Goal: Transaction & Acquisition: Purchase product/service

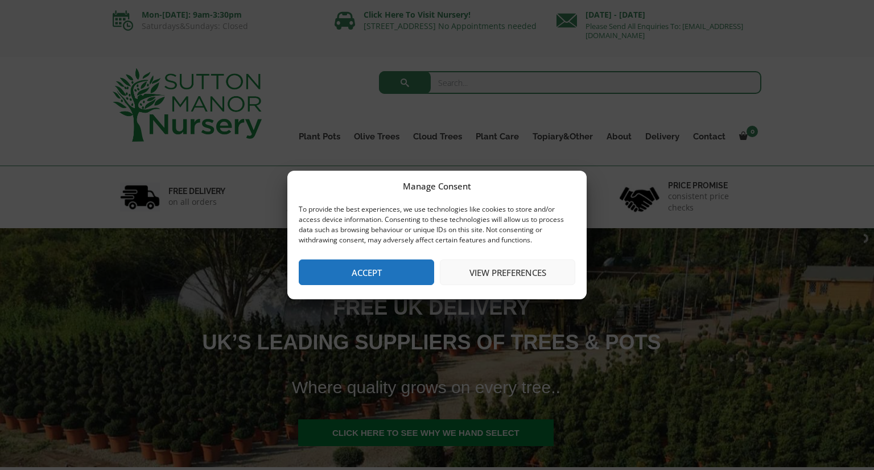
click at [516, 272] on button "View preferences" at bounding box center [507, 273] width 135 height 26
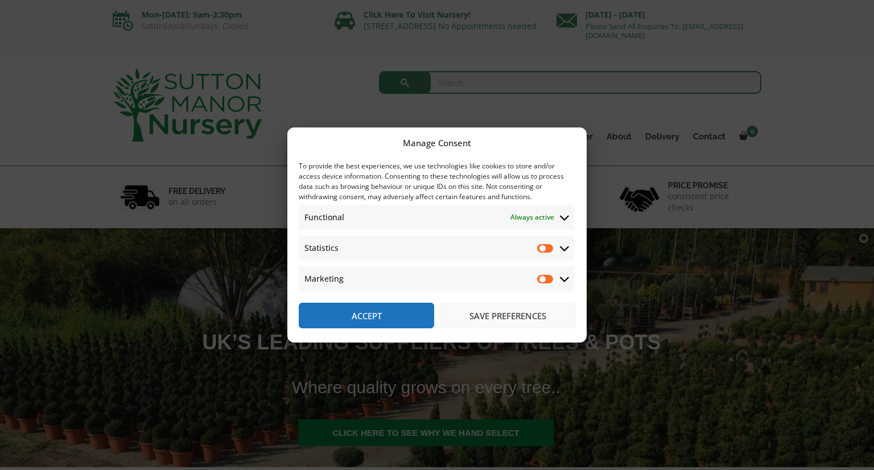
click at [350, 318] on button "Accept" at bounding box center [366, 316] width 135 height 26
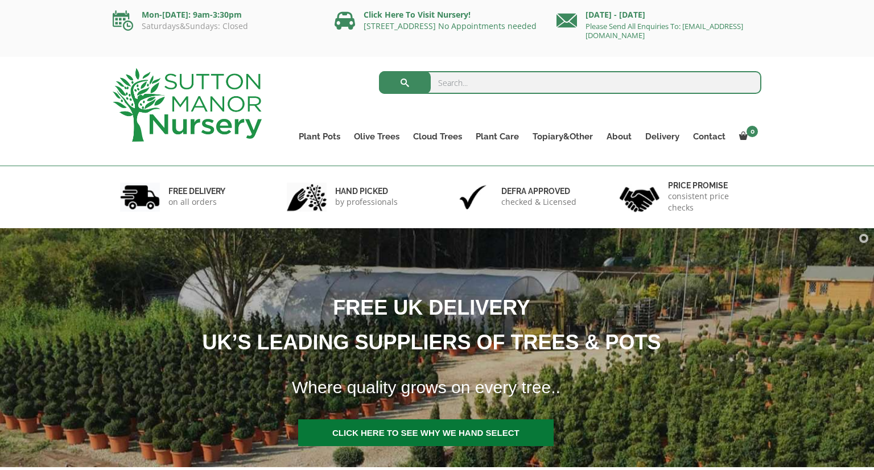
click at [396, 431] on link at bounding box center [426, 433] width 256 height 27
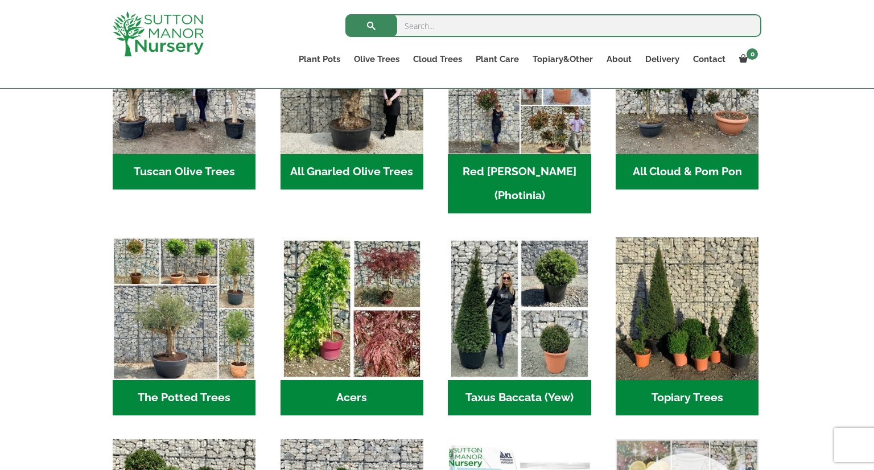
scroll to position [615, 0]
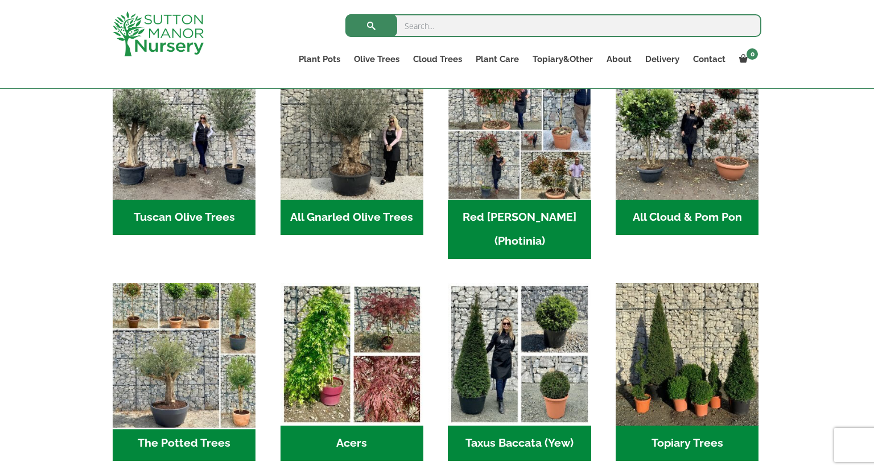
click at [217, 391] on img "Visit product category The Potted Trees" at bounding box center [184, 354] width 150 height 150
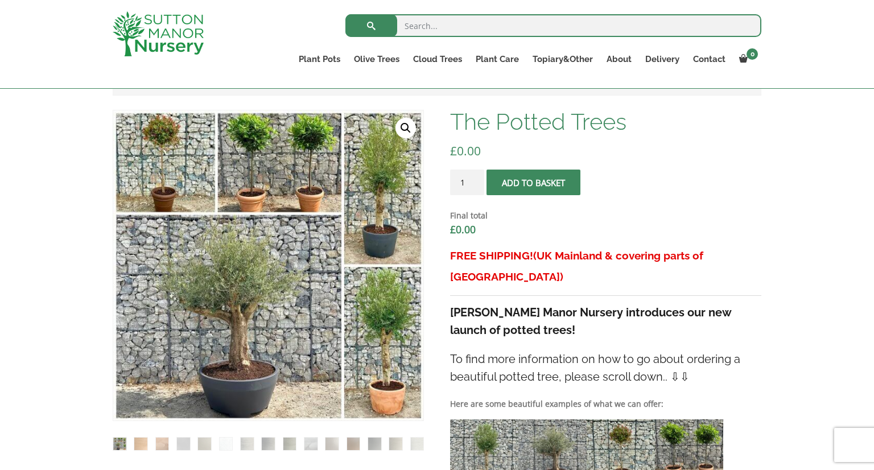
scroll to position [250, 0]
